Goal: Information Seeking & Learning: Learn about a topic

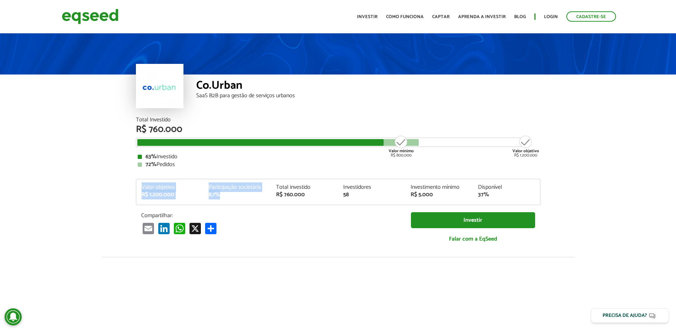
drag, startPoint x: 223, startPoint y: 195, endPoint x: 133, endPoint y: 179, distance: 90.9
click at [133, 179] on div "Total Investido R$ 760.000 Valor mínimo R$ 800.000 Valor objetivo R$ 1.200.000 …" at bounding box center [338, 187] width 415 height 140
click at [139, 184] on div "Valor objetivo R$ 1.200.000 Participação societária 8,1% Total investido R$ 760…" at bounding box center [338, 192] width 405 height 26
click at [142, 185] on div "Valor objetivo" at bounding box center [170, 188] width 57 height 6
drag, startPoint x: 141, startPoint y: 185, endPoint x: 496, endPoint y: 194, distance: 355.2
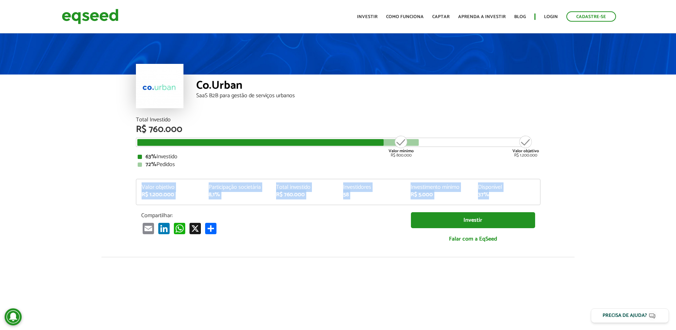
click at [496, 194] on div "Valor objetivo R$ 1.200.000 Participação societária 8,1% Total investido R$ 760…" at bounding box center [338, 195] width 404 height 20
click at [496, 194] on div "37%" at bounding box center [506, 195] width 57 height 6
drag, startPoint x: 496, startPoint y: 194, endPoint x: 140, endPoint y: 190, distance: 355.8
click at [140, 190] on div "Valor objetivo R$ 1.200.000 Participação societária 8,1% Total investido R$ 760…" at bounding box center [338, 195] width 404 height 20
click at [140, 190] on div "Valor objetivo R$ 1.200.000" at bounding box center [169, 191] width 67 height 13
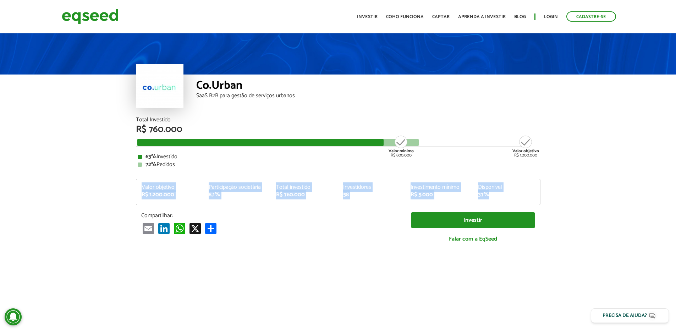
drag, startPoint x: 138, startPoint y: 186, endPoint x: 495, endPoint y: 196, distance: 356.7
click at [495, 196] on div "Valor objetivo R$ 1.200.000 Participação societária 8,1% Total investido R$ 760…" at bounding box center [338, 195] width 404 height 20
click at [495, 196] on div "37%" at bounding box center [506, 195] width 57 height 6
